Goal: Task Accomplishment & Management: Complete application form

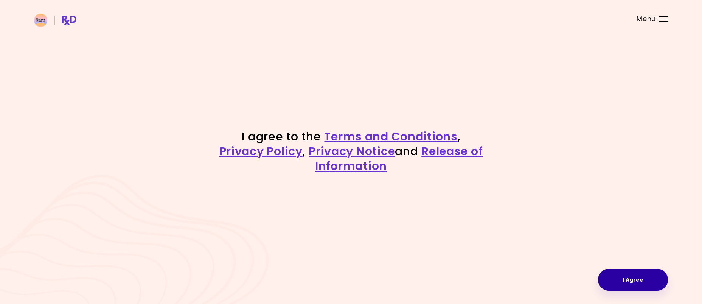
click at [623, 279] on button "I Agree" at bounding box center [633, 279] width 70 height 22
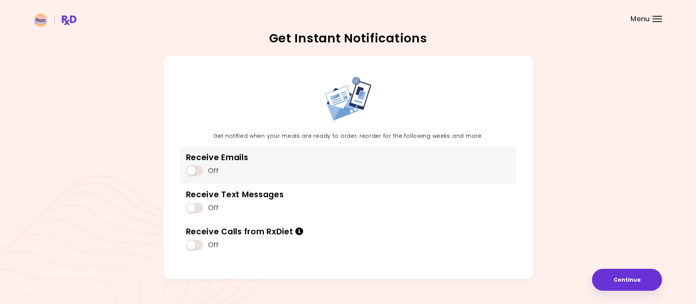
click at [190, 166] on span at bounding box center [194, 170] width 17 height 10
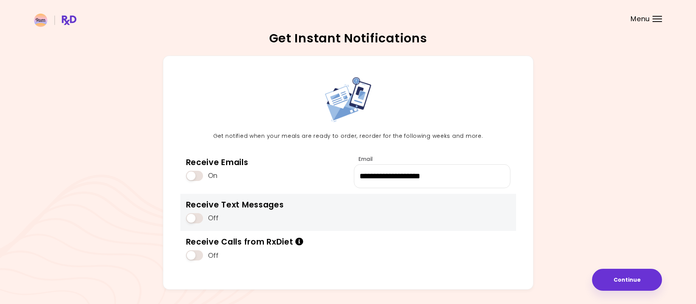
click at [191, 219] on span at bounding box center [194, 218] width 17 height 10
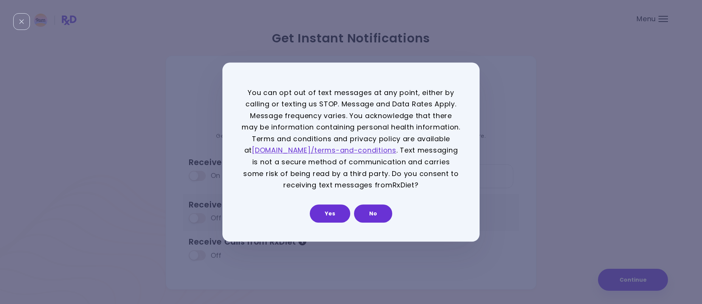
click at [327, 216] on button "Yes" at bounding box center [330, 213] width 40 height 18
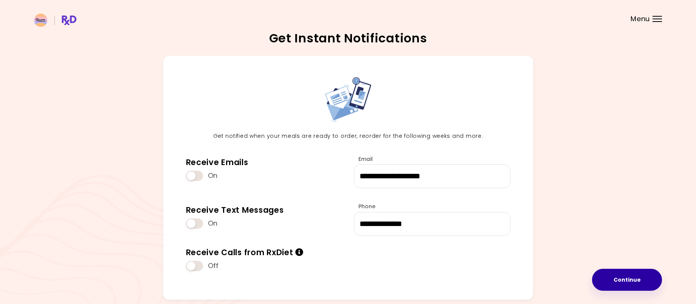
click at [617, 276] on button "Continue" at bounding box center [627, 279] width 70 height 22
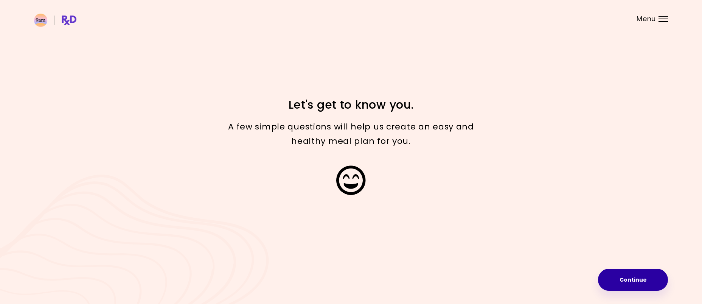
click at [617, 276] on button "Continue" at bounding box center [633, 279] width 70 height 22
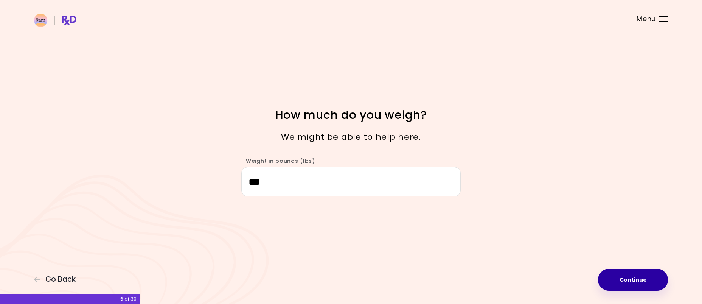
click at [612, 280] on button "Continue" at bounding box center [633, 279] width 70 height 22
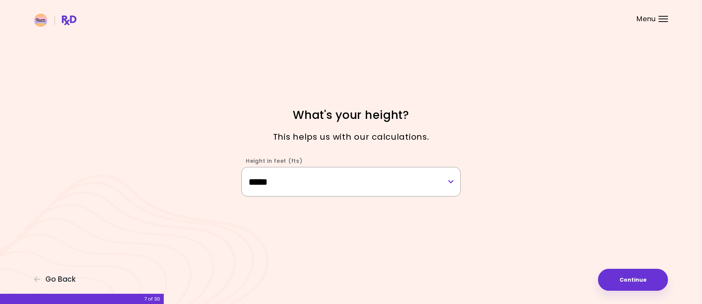
click at [451, 184] on select "**********" at bounding box center [350, 181] width 219 height 29
select select "****"
click at [241, 167] on select "**********" at bounding box center [350, 181] width 219 height 29
click at [623, 274] on button "Continue" at bounding box center [633, 279] width 70 height 22
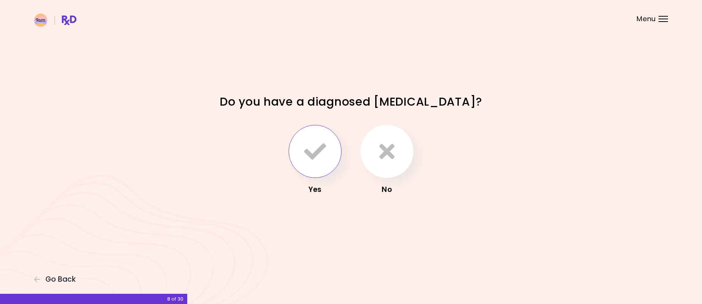
click at [318, 152] on icon "button" at bounding box center [315, 151] width 22 height 22
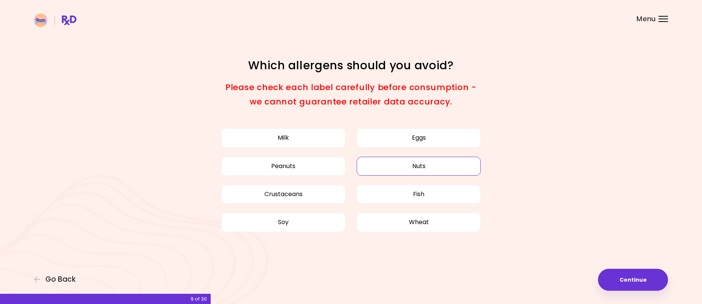
click at [404, 166] on button "Nuts" at bounding box center [419, 166] width 124 height 19
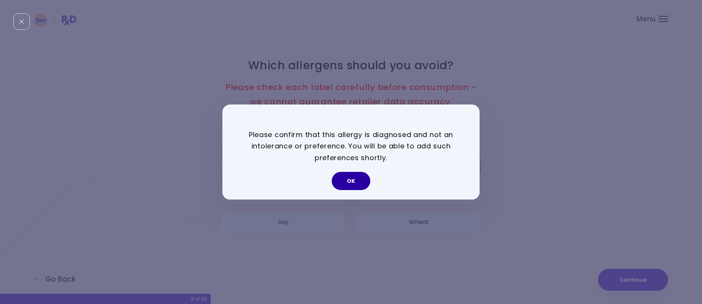
click at [349, 178] on button "OK" at bounding box center [351, 181] width 39 height 18
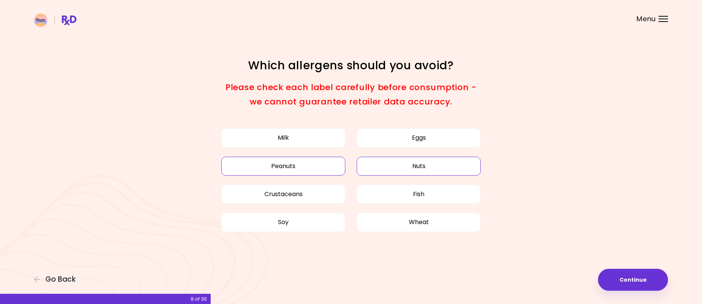
click at [296, 161] on button "Peanuts" at bounding box center [283, 166] width 124 height 19
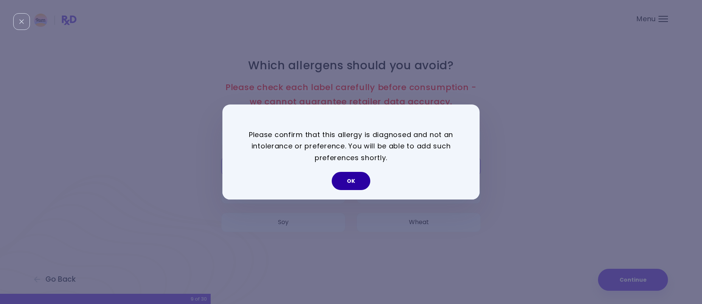
click at [349, 180] on button "OK" at bounding box center [351, 181] width 39 height 18
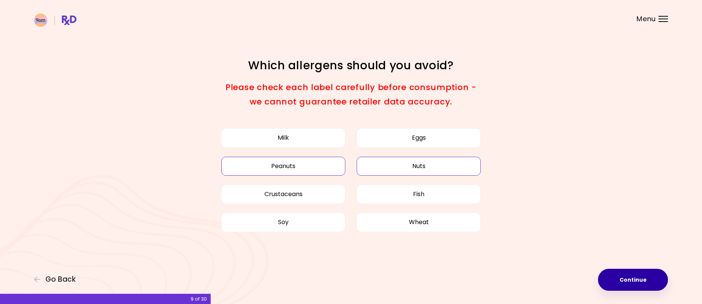
click at [621, 277] on button "Continue" at bounding box center [633, 279] width 70 height 22
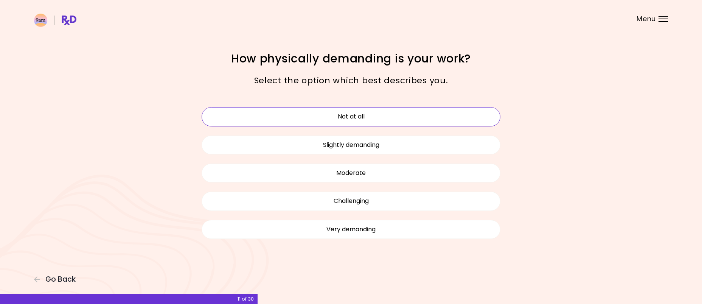
click at [353, 118] on button "Not at all" at bounding box center [351, 116] width 299 height 19
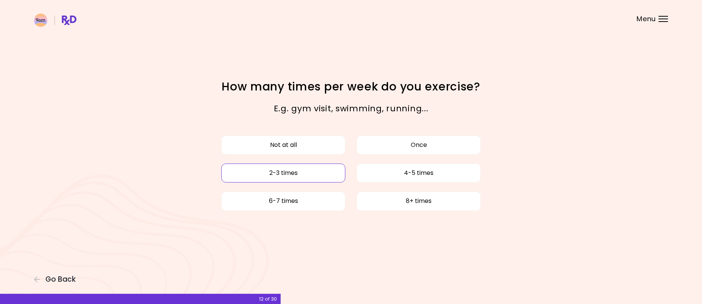
click at [315, 174] on button "2-3 times" at bounding box center [283, 172] width 124 height 19
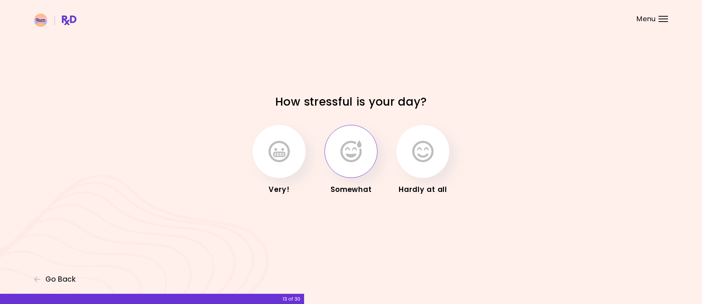
click at [350, 153] on icon "button" at bounding box center [350, 151] width 21 height 22
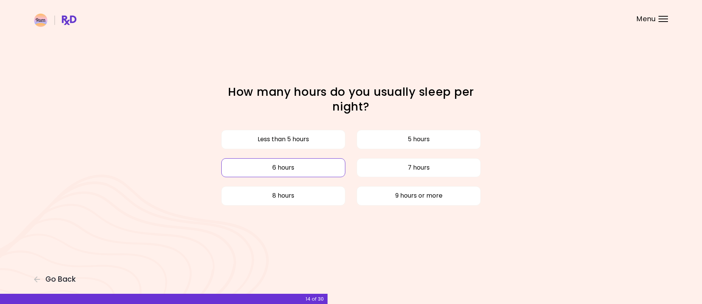
click at [309, 170] on button "6 hours" at bounding box center [283, 167] width 124 height 19
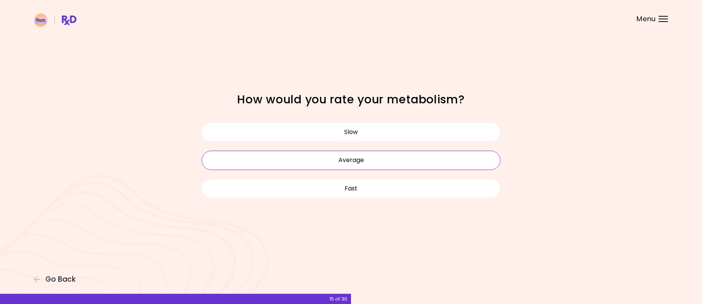
click at [336, 158] on button "Average" at bounding box center [351, 159] width 299 height 19
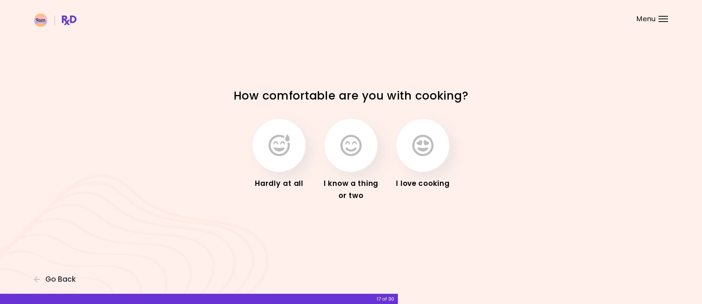
drag, startPoint x: 324, startPoint y: 155, endPoint x: 365, endPoint y: 90, distance: 77.0
click at [342, 108] on div "Hardly at all I know a thing or two I love cooking" at bounding box center [351, 160] width 272 height 111
click at [350, 146] on icon "button" at bounding box center [350, 145] width 21 height 22
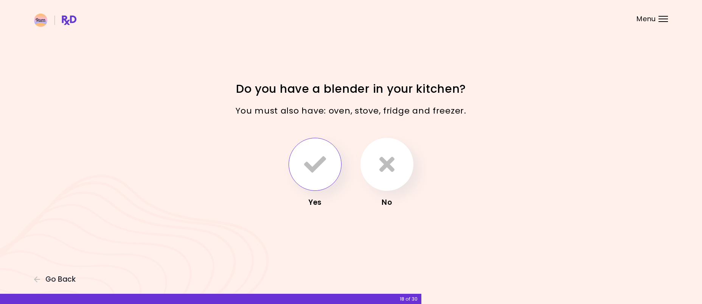
click at [314, 158] on icon "button" at bounding box center [315, 164] width 22 height 22
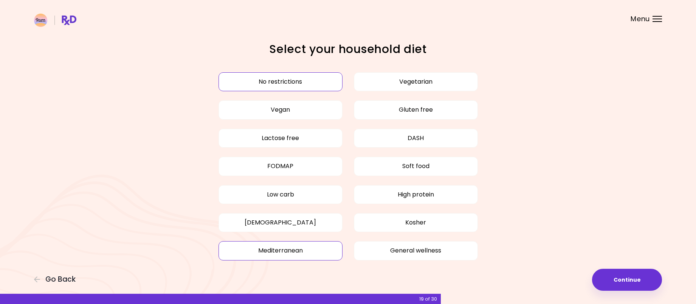
click at [291, 253] on button "Mediterranean" at bounding box center [281, 250] width 124 height 19
click at [302, 77] on button "No restrictions" at bounding box center [281, 81] width 124 height 19
click at [611, 275] on button "Continue" at bounding box center [627, 279] width 70 height 22
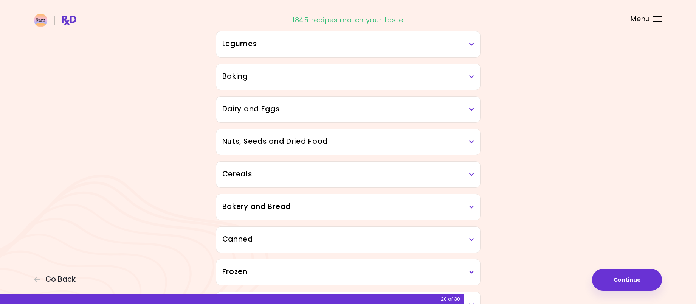
scroll to position [292, 0]
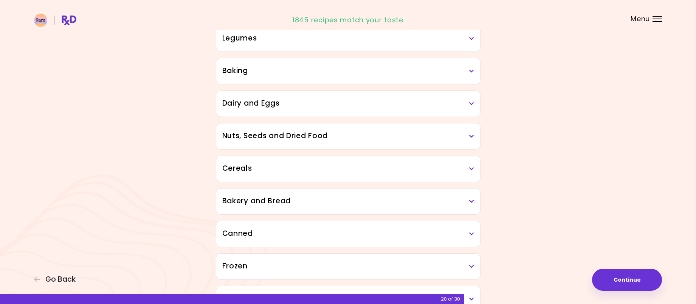
click at [466, 134] on h3 "Nuts, Seeds and Dried Food" at bounding box center [348, 135] width 252 height 11
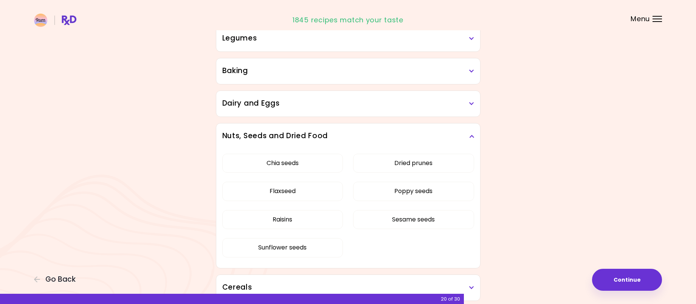
scroll to position [461, 0]
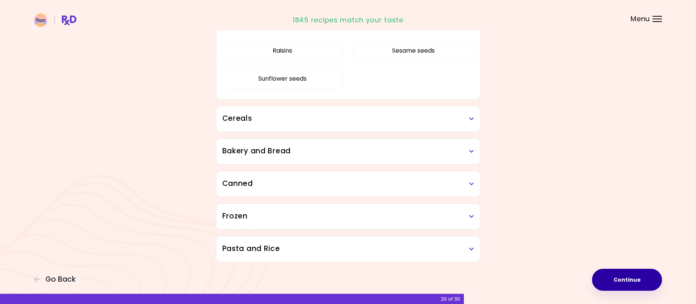
click at [626, 273] on button "Continue" at bounding box center [627, 279] width 70 height 22
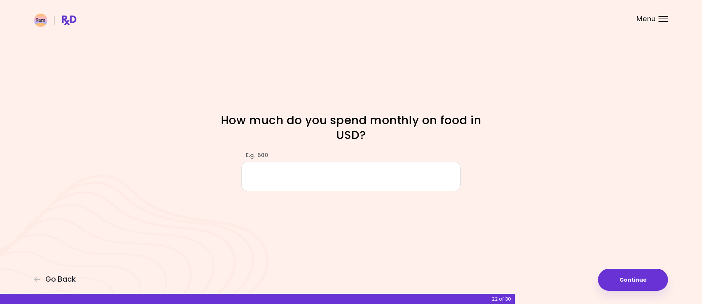
type input "*"
click at [634, 289] on div "Focusable invisible element How much do you spend monthly on food in USD? E.g. …" at bounding box center [351, 152] width 702 height 304
click at [633, 278] on button "Continue" at bounding box center [633, 279] width 70 height 22
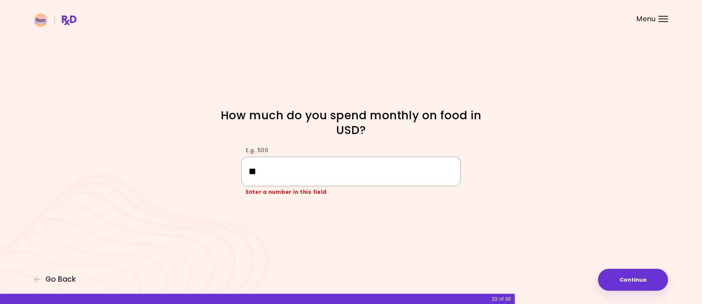
type input "*"
click at [619, 281] on button "Continue" at bounding box center [633, 279] width 70 height 22
click at [254, 170] on input "****" at bounding box center [350, 171] width 219 height 29
type input "***"
click at [643, 283] on button "Continue" at bounding box center [633, 279] width 70 height 22
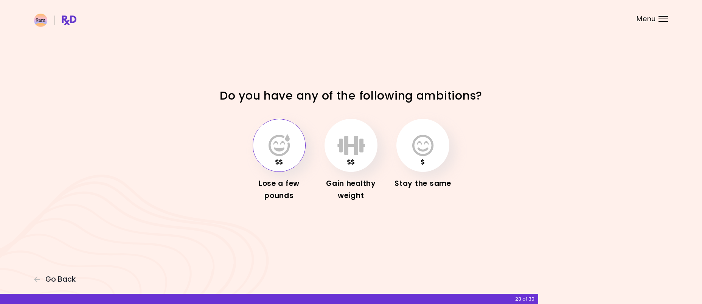
click at [281, 152] on icon "button" at bounding box center [278, 145] width 21 height 22
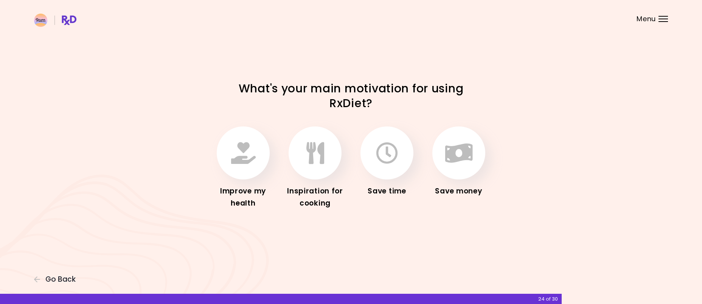
click at [614, 221] on div "Focusable invisible element What's your main motivation for using RxDiet? Impro…" at bounding box center [351, 152] width 702 height 304
click at [230, 150] on button "button" at bounding box center [243, 152] width 53 height 53
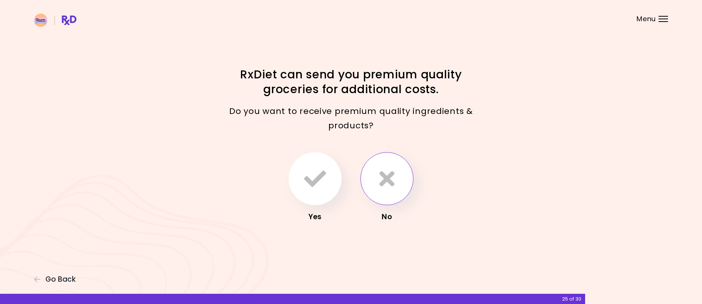
click at [383, 178] on icon "button" at bounding box center [386, 178] width 15 height 22
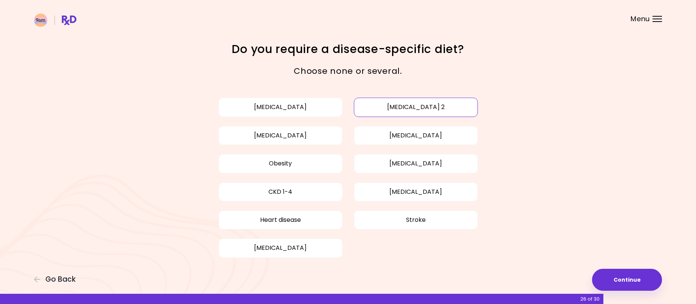
click at [396, 111] on button "[MEDICAL_DATA] 2" at bounding box center [416, 107] width 124 height 19
click at [455, 138] on button "[MEDICAL_DATA]" at bounding box center [416, 135] width 124 height 19
click at [281, 137] on button "[MEDICAL_DATA]" at bounding box center [281, 135] width 124 height 19
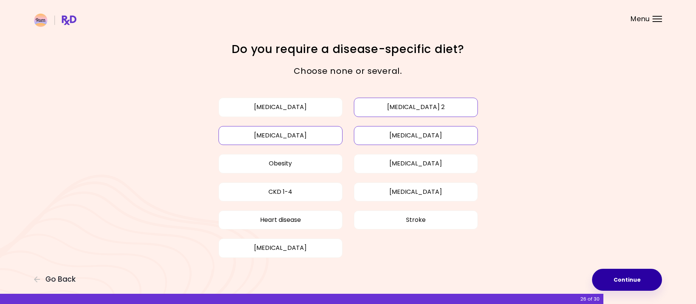
click at [618, 275] on button "Continue" at bounding box center [627, 279] width 70 height 22
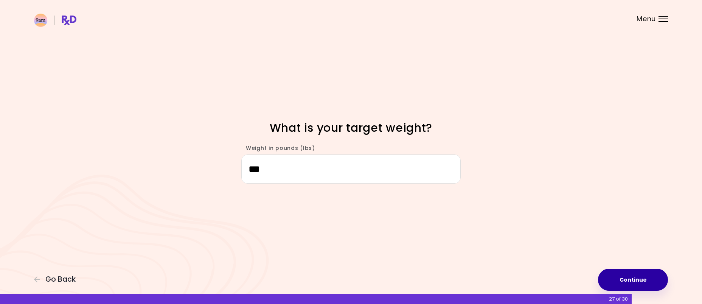
type input "***"
click at [628, 276] on button "Continue" at bounding box center [633, 279] width 70 height 22
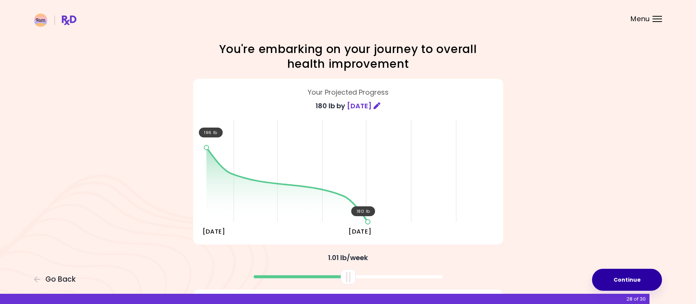
click at [621, 278] on button "Continue" at bounding box center [627, 279] width 70 height 22
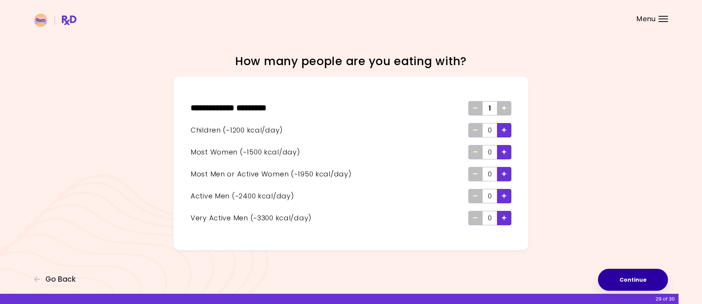
click at [621, 277] on button "Continue" at bounding box center [633, 279] width 70 height 22
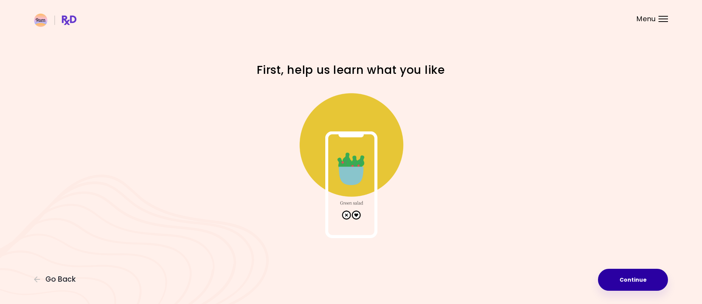
click at [617, 275] on button "Continue" at bounding box center [633, 279] width 70 height 22
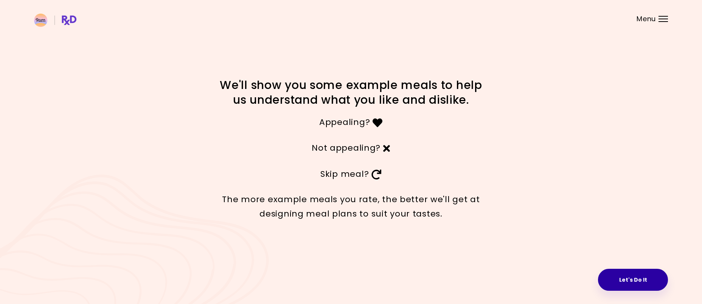
click at [620, 276] on button "Let's Do It" at bounding box center [633, 279] width 70 height 22
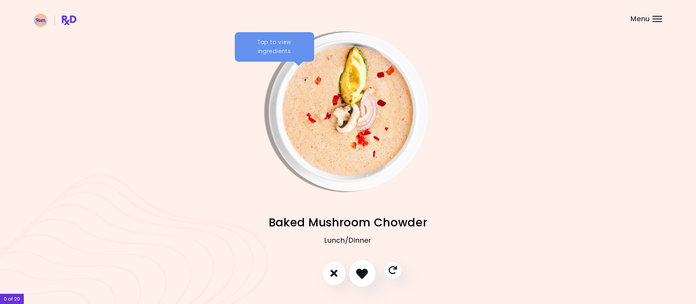
click at [360, 275] on icon "I like this recipe" at bounding box center [362, 273] width 12 height 12
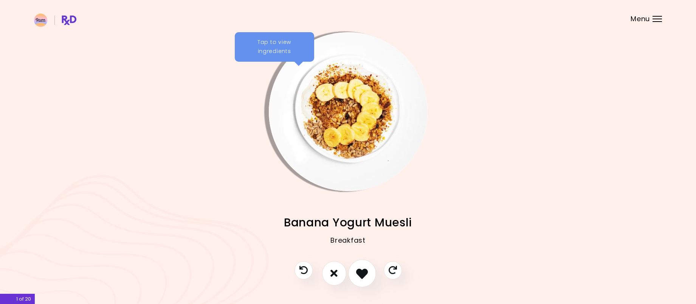
click at [361, 271] on icon "I like this recipe" at bounding box center [362, 273] width 12 height 12
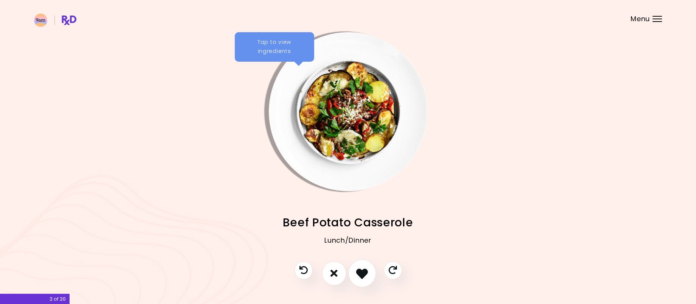
click at [360, 270] on icon "I like this recipe" at bounding box center [362, 273] width 12 height 12
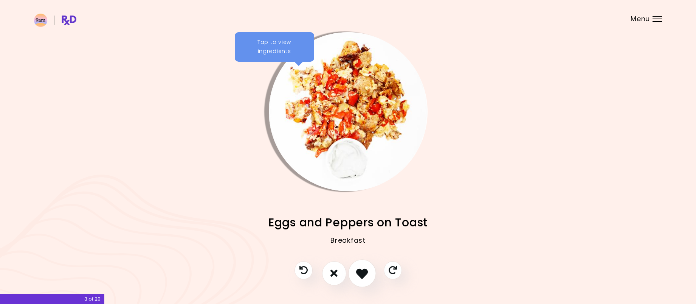
click at [359, 268] on icon "I like this recipe" at bounding box center [362, 273] width 12 height 12
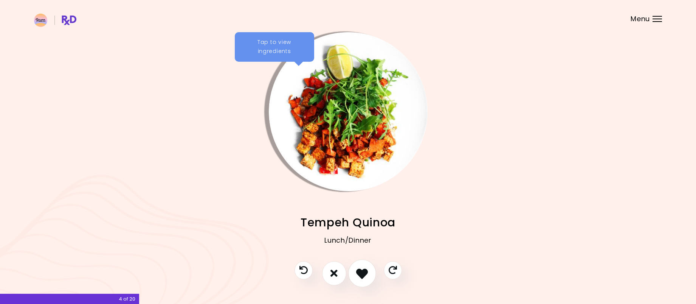
click at [358, 270] on icon "I like this recipe" at bounding box center [362, 273] width 12 height 12
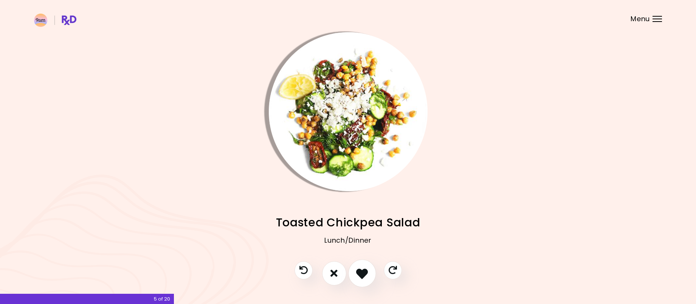
click at [358, 268] on icon "I like this recipe" at bounding box center [362, 273] width 12 height 12
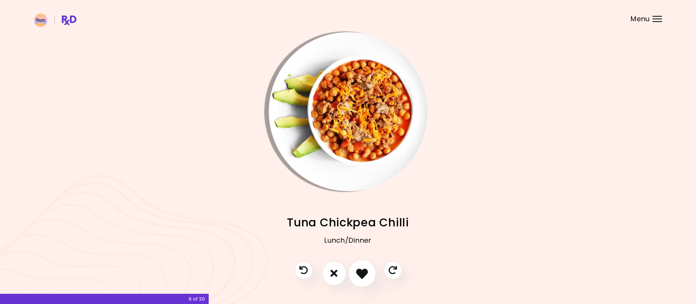
click at [360, 268] on icon "I like this recipe" at bounding box center [362, 273] width 12 height 12
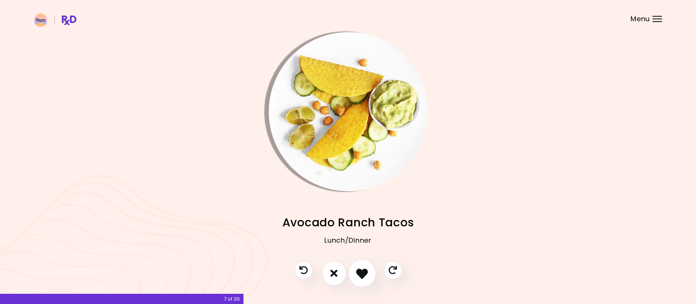
click at [360, 268] on icon "I like this recipe" at bounding box center [362, 273] width 12 height 12
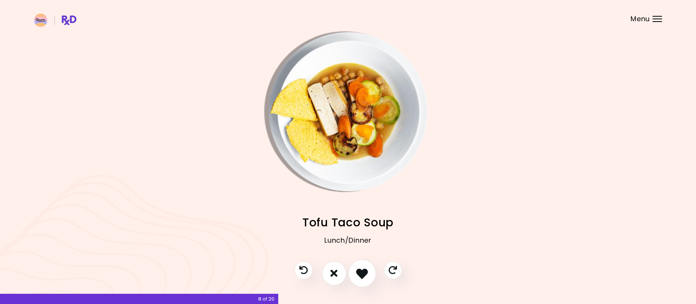
click at [358, 266] on button "I like this recipe" at bounding box center [362, 273] width 28 height 28
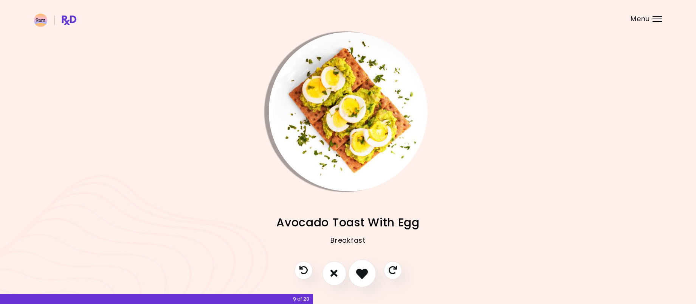
click at [361, 271] on icon "I like this recipe" at bounding box center [362, 273] width 12 height 12
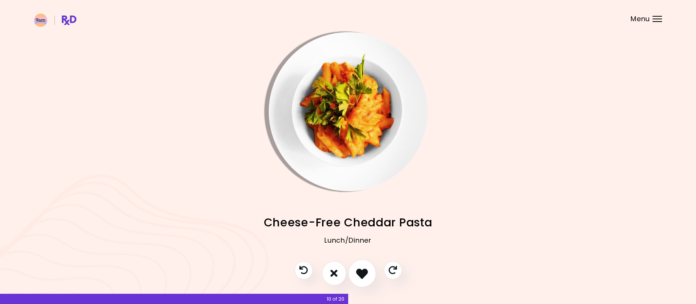
click at [357, 270] on icon "I like this recipe" at bounding box center [362, 273] width 12 height 12
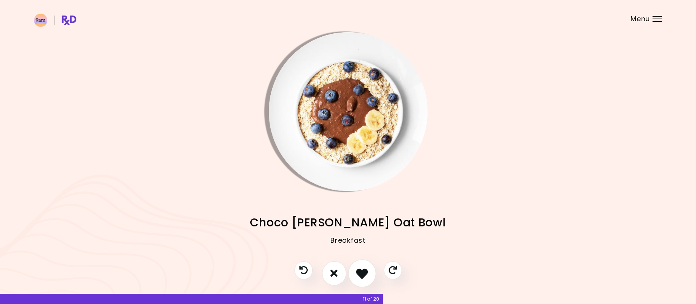
click at [361, 271] on icon "I like this recipe" at bounding box center [362, 273] width 12 height 12
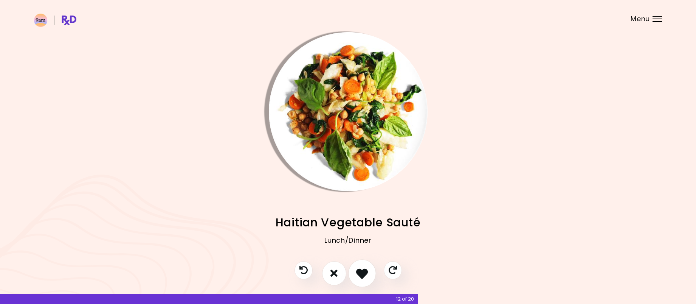
click at [362, 274] on icon "I like this recipe" at bounding box center [362, 273] width 12 height 12
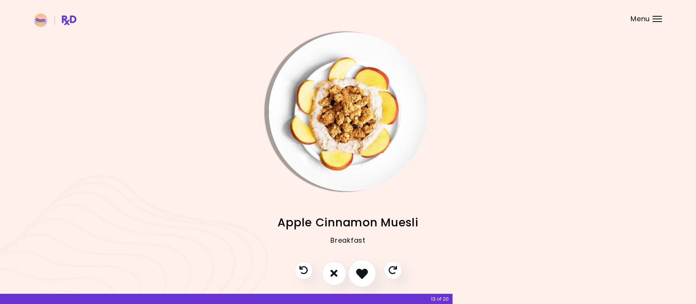
click at [361, 273] on icon "I like this recipe" at bounding box center [362, 273] width 12 height 12
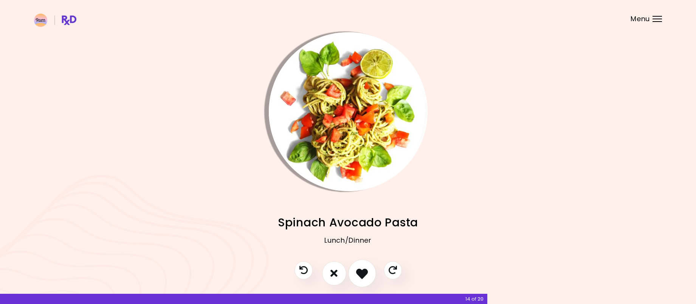
click at [360, 273] on icon "I like this recipe" at bounding box center [362, 273] width 12 height 12
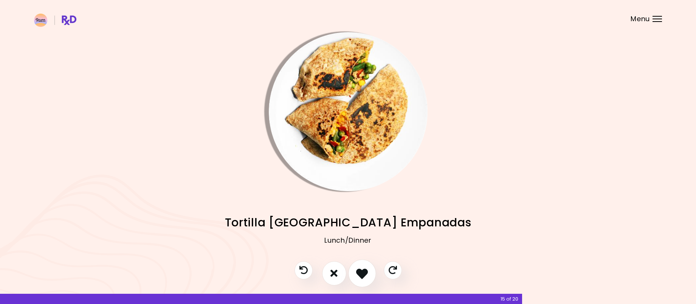
click at [358, 271] on icon "I like this recipe" at bounding box center [362, 273] width 12 height 12
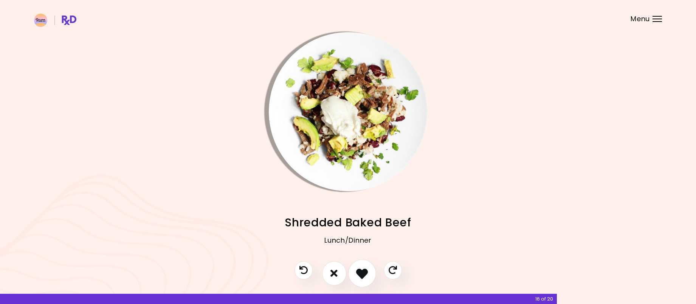
click at [357, 270] on icon "I like this recipe" at bounding box center [362, 273] width 12 height 12
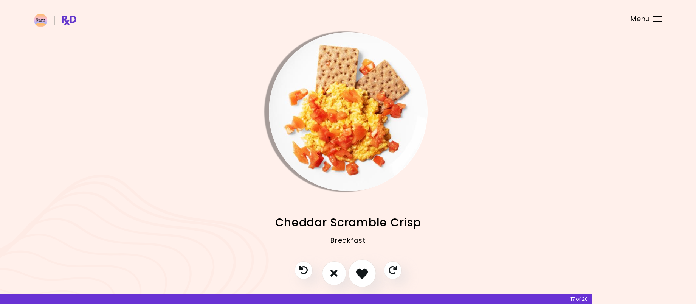
click at [354, 267] on button "I like this recipe" at bounding box center [362, 273] width 28 height 28
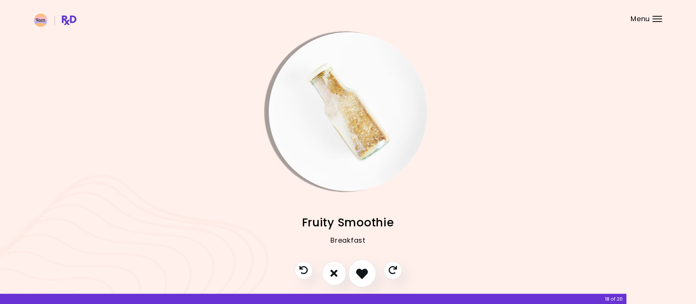
click at [359, 271] on icon "I like this recipe" at bounding box center [362, 273] width 12 height 12
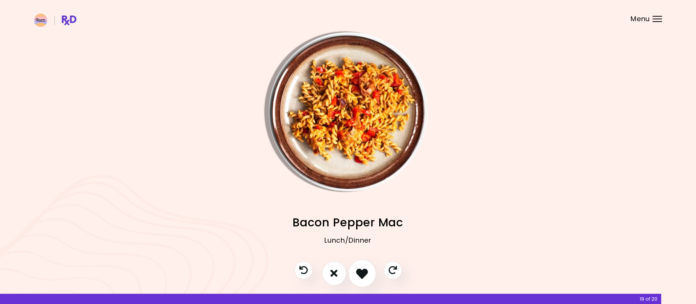
click at [364, 271] on icon "I like this recipe" at bounding box center [362, 273] width 12 height 12
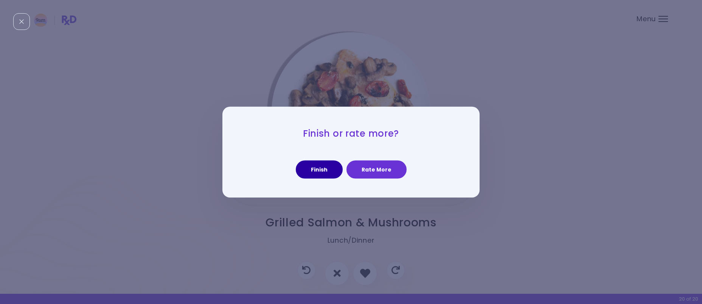
click at [323, 174] on button "Finish" at bounding box center [319, 169] width 47 height 18
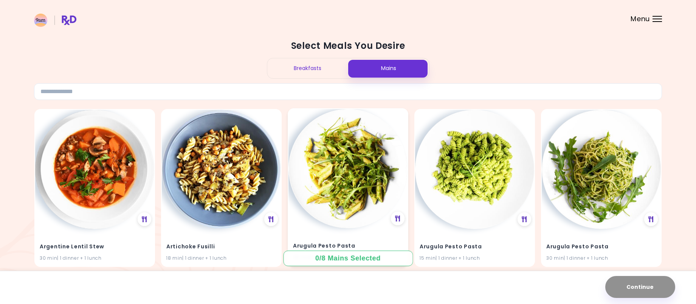
click at [349, 212] on img at bounding box center [347, 168] width 119 height 119
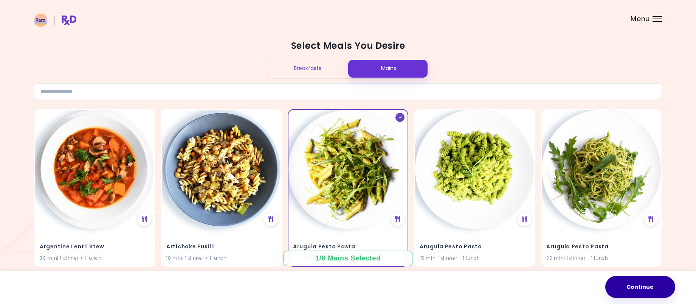
click at [650, 285] on button "Continue" at bounding box center [640, 287] width 70 height 22
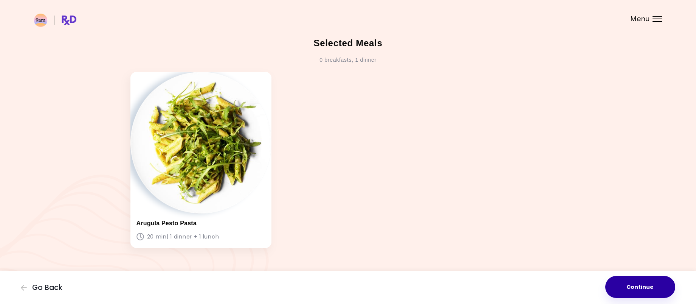
click at [615, 284] on button "Continue" at bounding box center [640, 287] width 70 height 22
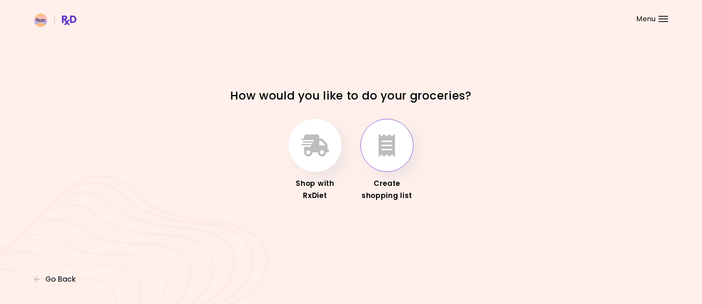
click at [386, 153] on icon "button" at bounding box center [386, 145] width 17 height 22
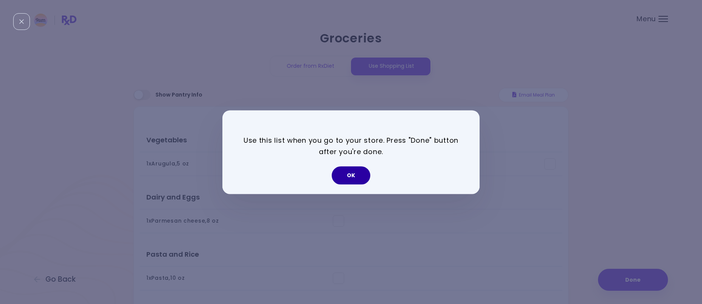
click at [357, 177] on button "OK" at bounding box center [351, 175] width 39 height 18
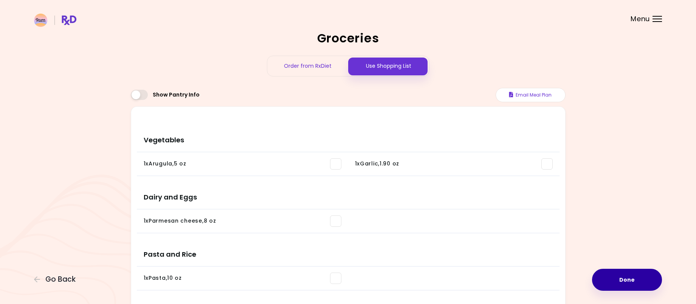
click at [613, 274] on button "Done" at bounding box center [627, 279] width 70 height 22
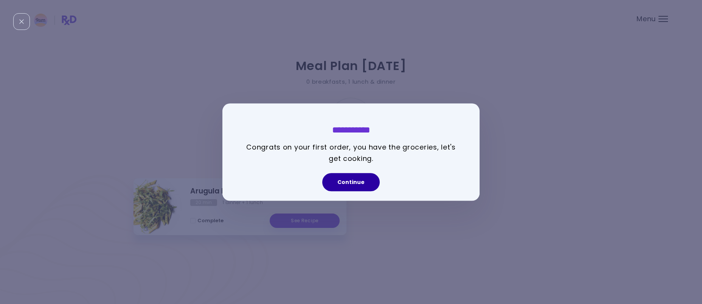
click at [366, 180] on button "Continue" at bounding box center [350, 182] width 57 height 18
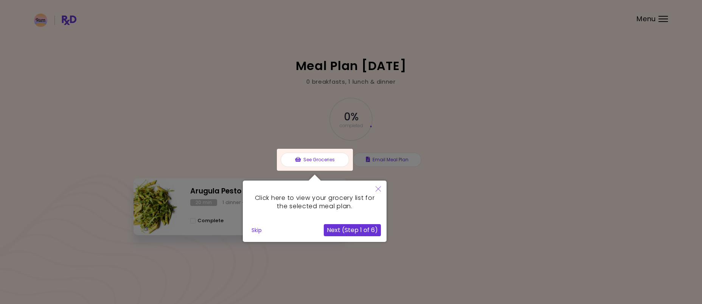
click at [367, 230] on button "Next (Step 1 of 6)" at bounding box center [352, 230] width 57 height 12
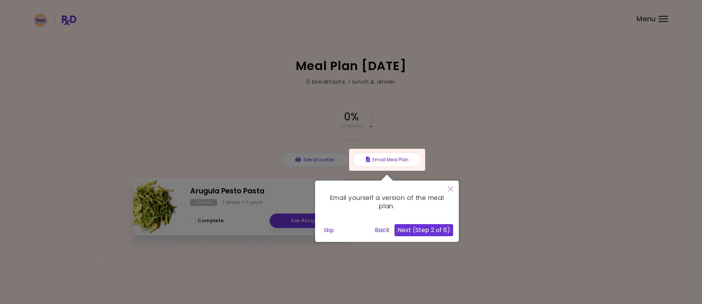
click at [426, 229] on button "Next (Step 2 of 6)" at bounding box center [423, 230] width 59 height 12
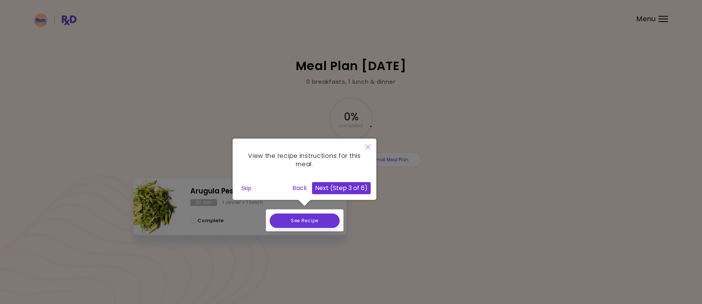
click at [358, 191] on button "Next (Step 3 of 6)" at bounding box center [341, 188] width 59 height 12
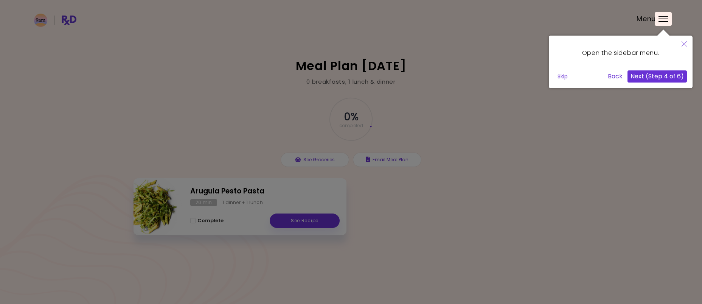
click at [656, 78] on button "Next (Step 4 of 6)" at bounding box center [656, 76] width 59 height 12
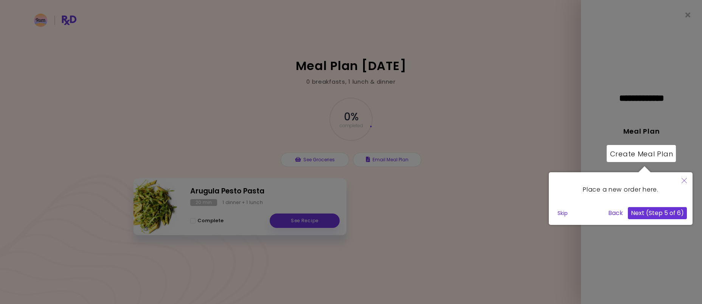
click at [658, 215] on button "Next (Step 5 of 6)" at bounding box center [657, 213] width 59 height 12
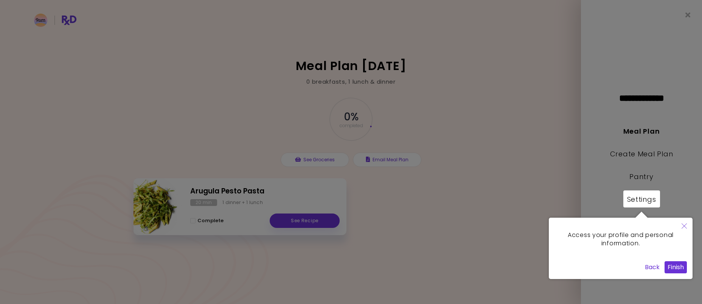
click at [667, 264] on button "Finish" at bounding box center [675, 267] width 22 height 12
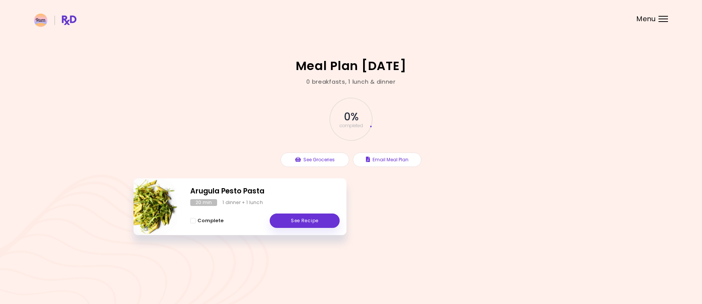
click at [661, 17] on div "Menu" at bounding box center [662, 19] width 9 height 6
